Goal: Information Seeking & Learning: Learn about a topic

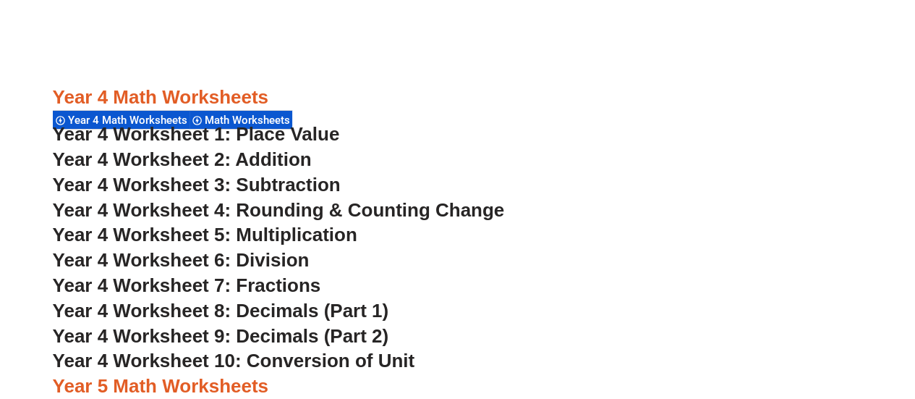
scroll to position [2641, 0]
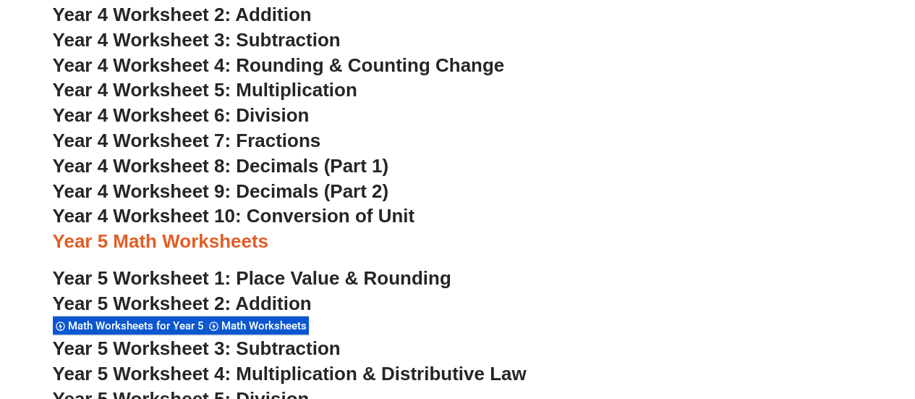
scroll to position [2728, 0]
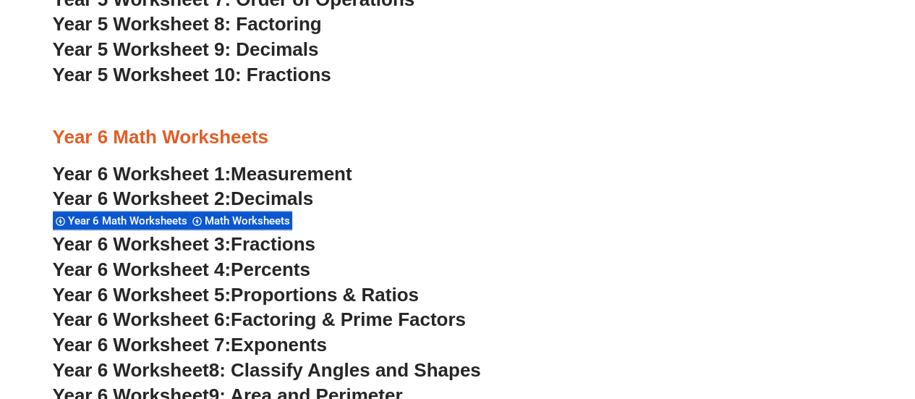
scroll to position [3250, 0]
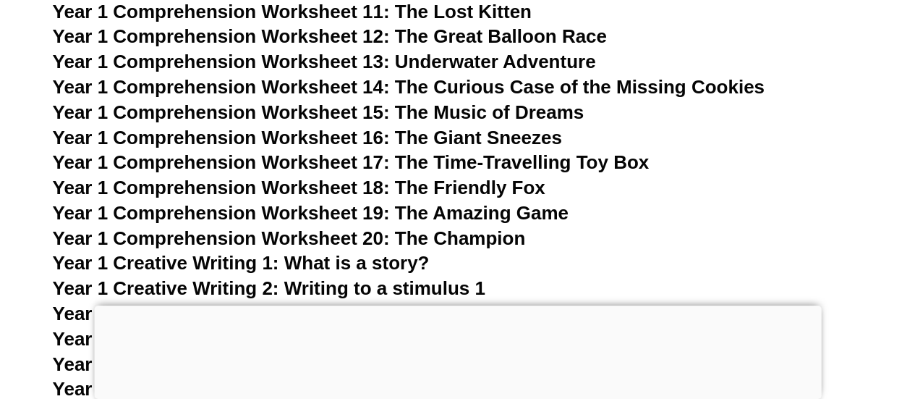
scroll to position [2108, 0]
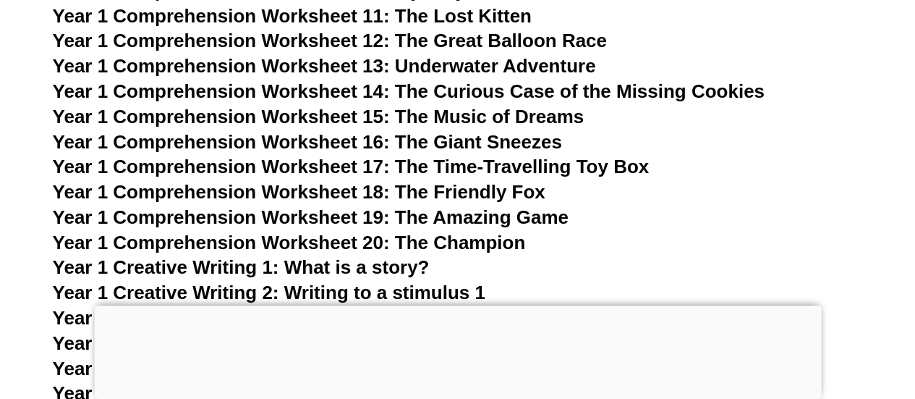
click at [450, 305] on div at bounding box center [457, 305] width 727 height 0
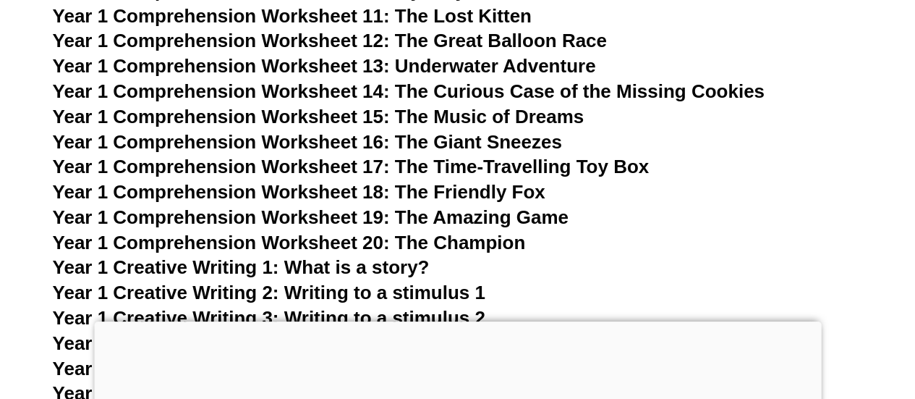
click at [27, 255] on section "Kinder English Worksheets Free worksheets Kinder Worksheet 1: Identifying Upper…" at bounding box center [457, 396] width 915 height 3988
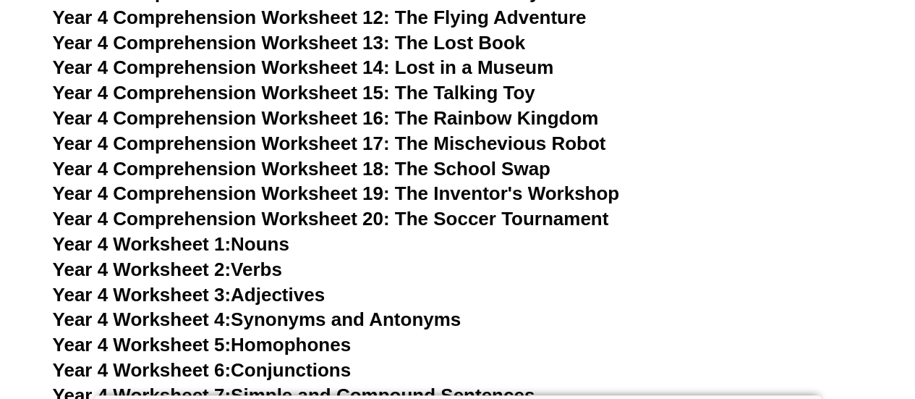
scroll to position [6172, 0]
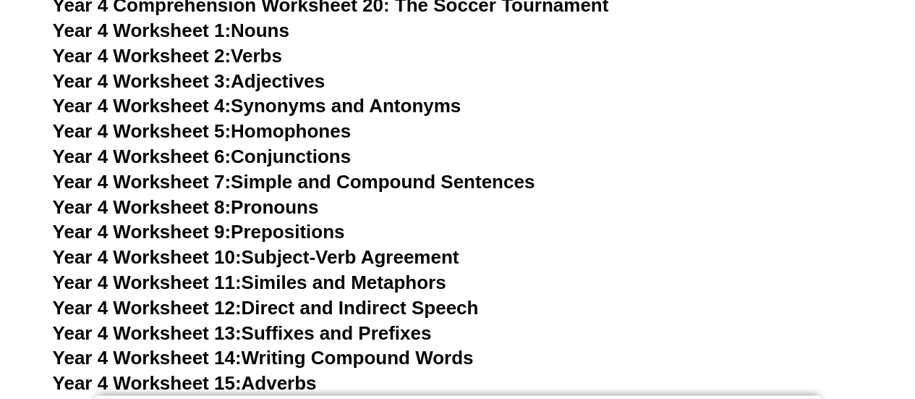
scroll to position [6375, 0]
